Goal: Check status: Check status

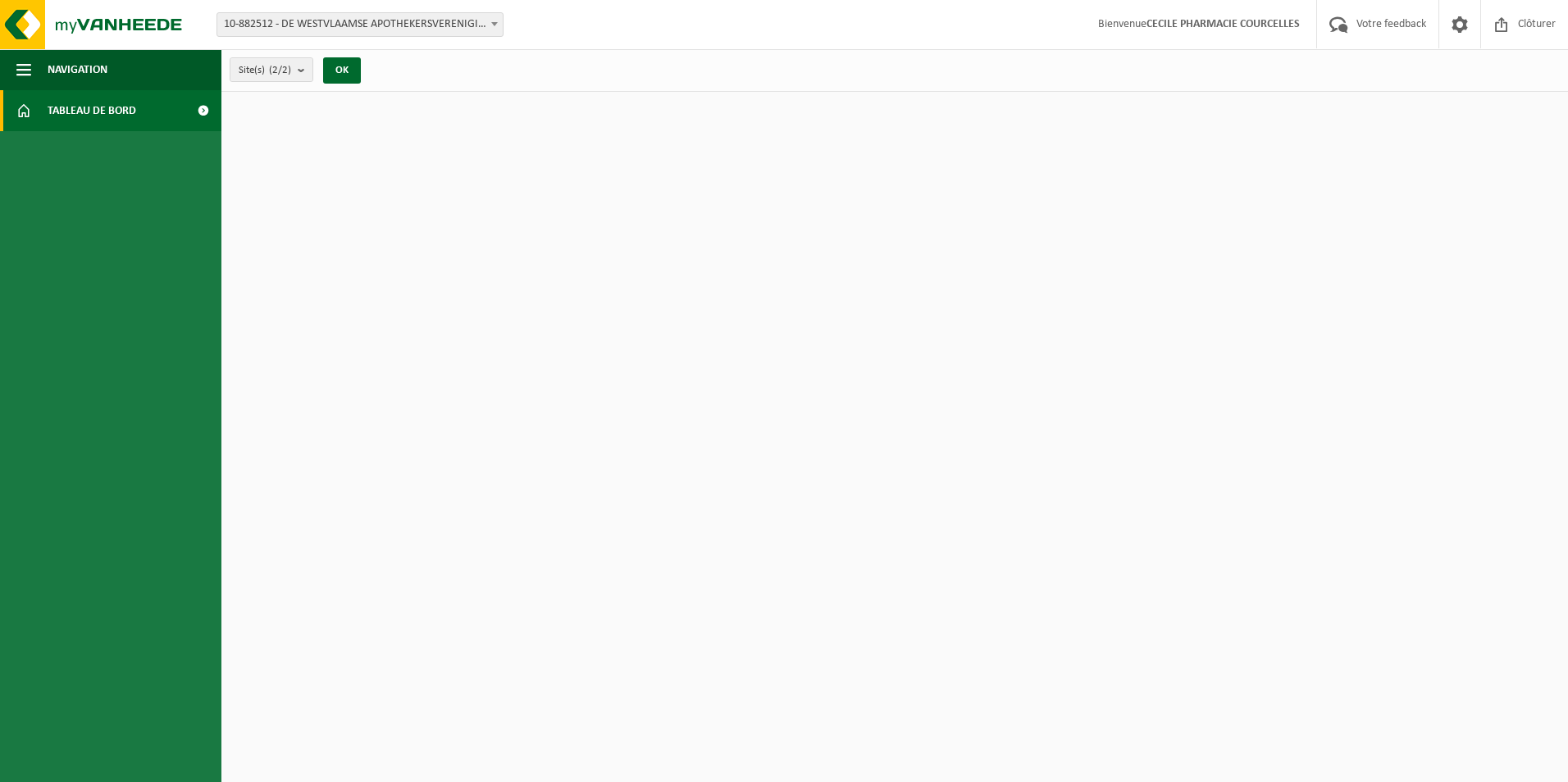
click at [93, 107] on span "Tableau de bord" at bounding box center [92, 110] width 88 height 41
click at [201, 106] on span at bounding box center [202, 110] width 37 height 41
click at [200, 110] on span at bounding box center [202, 110] width 37 height 41
click at [21, 74] on span "button" at bounding box center [23, 69] width 15 height 41
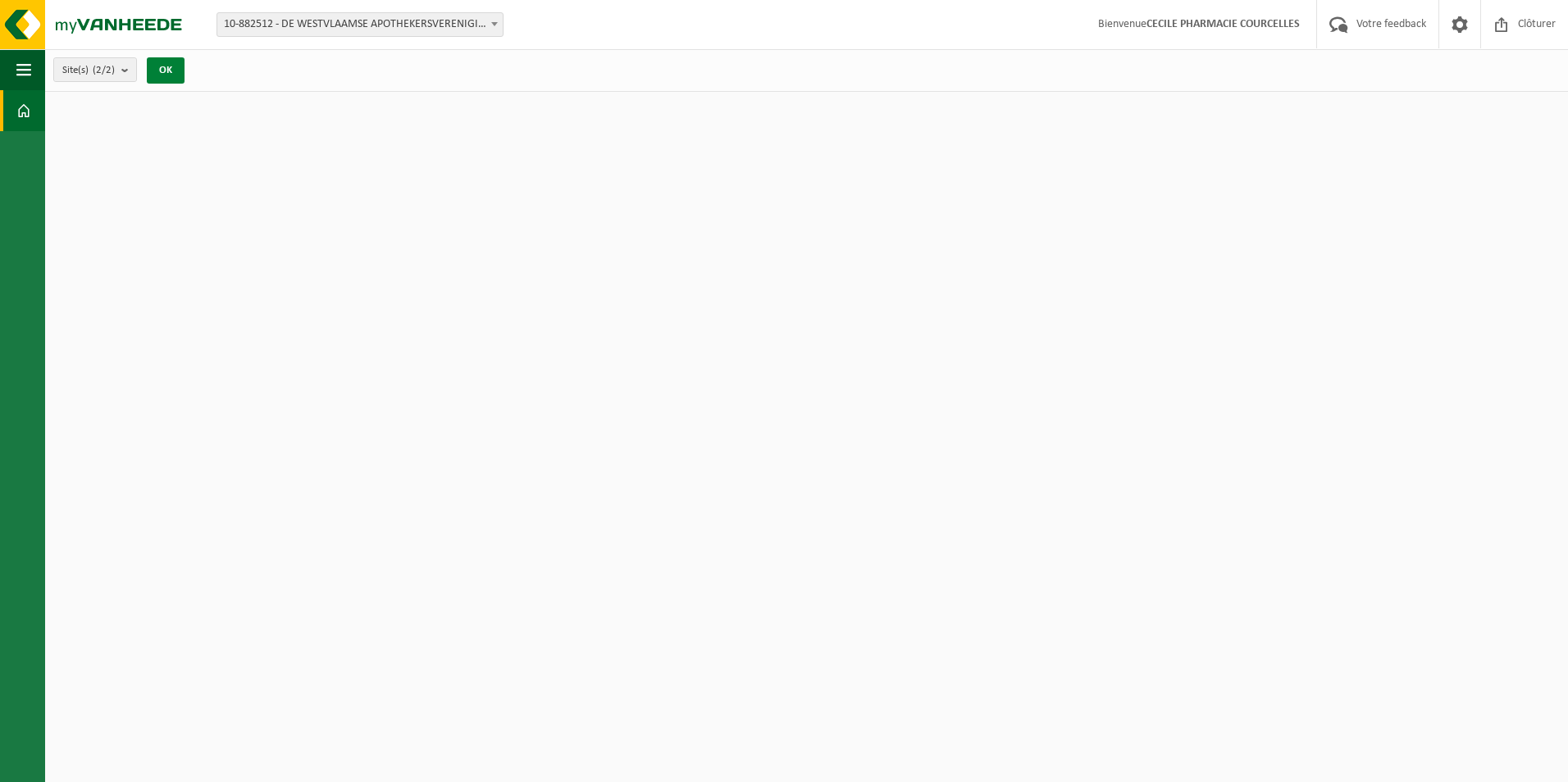
click at [170, 70] on button "OK" at bounding box center [166, 70] width 38 height 26
click at [490, 22] on span at bounding box center [494, 23] width 16 height 22
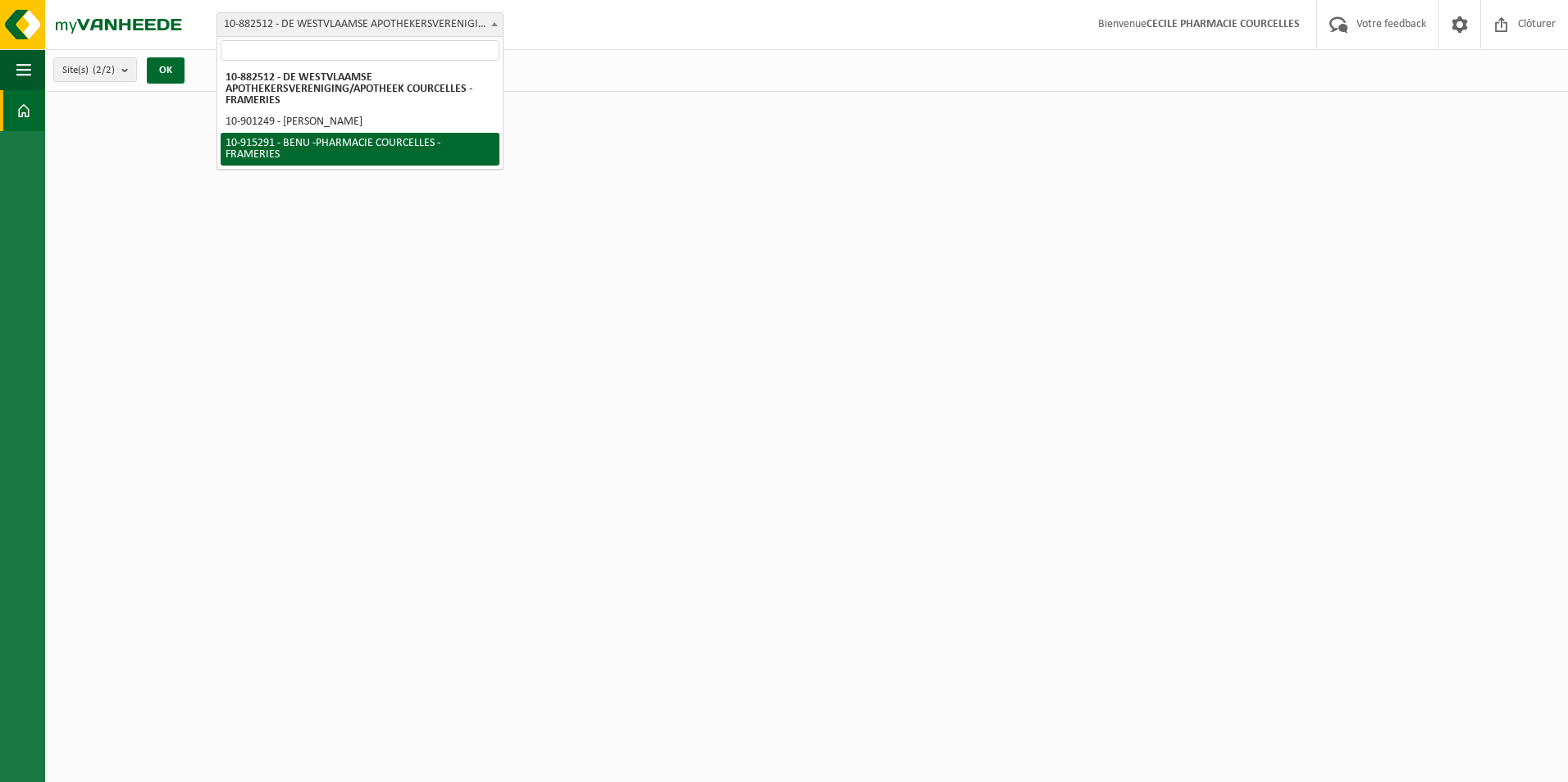
select select "126964"
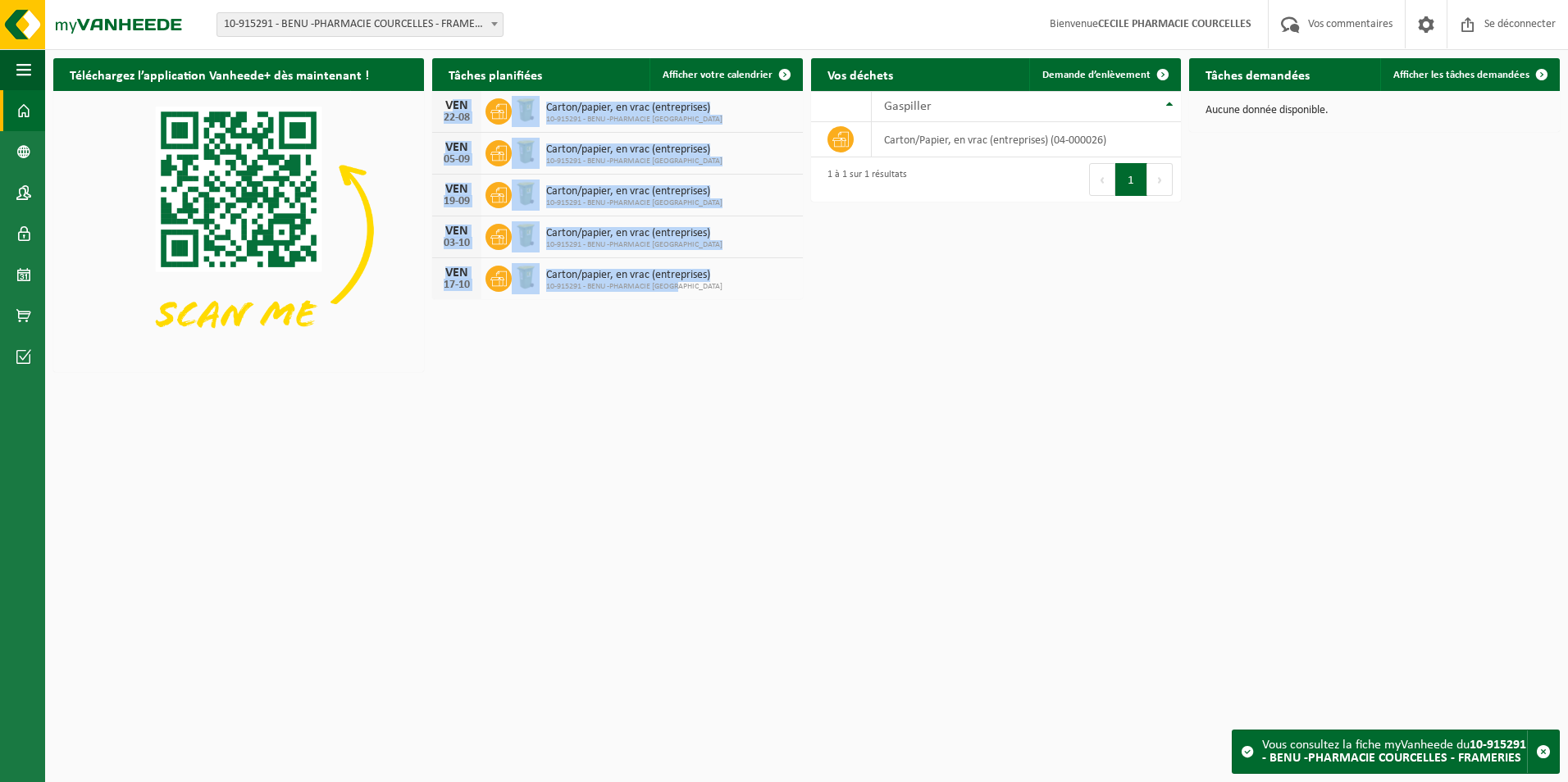
drag, startPoint x: 437, startPoint y: 97, endPoint x: 682, endPoint y: 301, distance: 318.8
click at [682, 301] on div "Tâches planifiées Afficher votre calendrier VEN 22-08 Carton/papier, en vrac (e…" at bounding box center [618, 179] width 379 height 258
copy div "VEN 22-08 Carton/papier, en vrac (entreprises) 10-915291 - BENU -PHARMACIE COUR…"
